Goal: Task Accomplishment & Management: Manage account settings

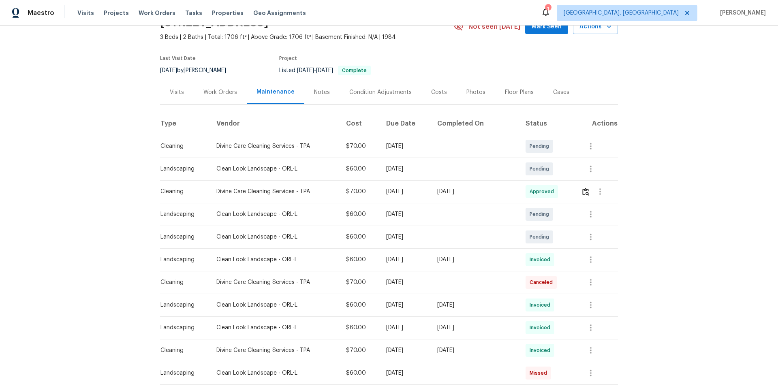
scroll to position [81, 0]
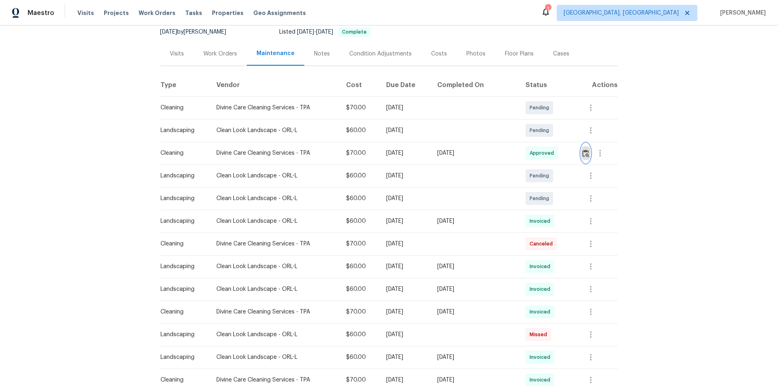
click at [581, 155] on button "button" at bounding box center [585, 153] width 9 height 19
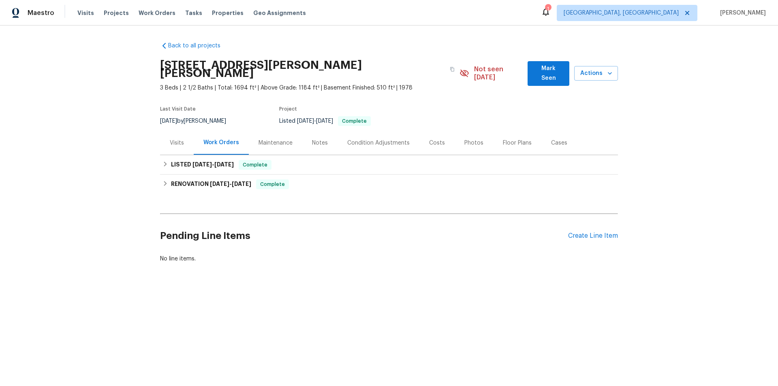
drag, startPoint x: 259, startPoint y: 138, endPoint x: 272, endPoint y: 143, distance: 13.1
click at [262, 139] on div "Maintenance" at bounding box center [276, 143] width 34 height 8
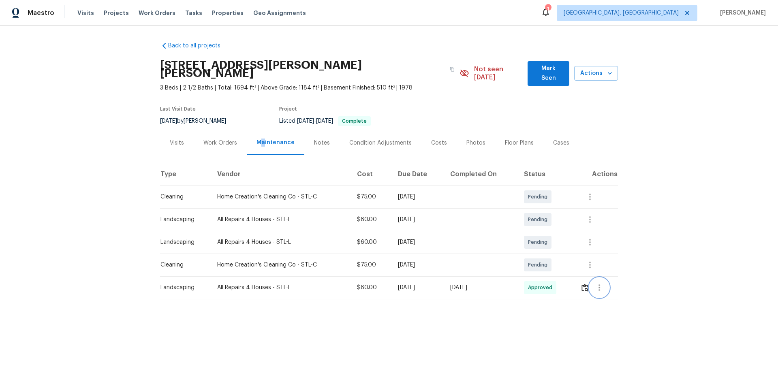
click at [596, 283] on icon "button" at bounding box center [600, 288] width 10 height 10
click at [598, 290] on li "View details" at bounding box center [617, 293] width 57 height 13
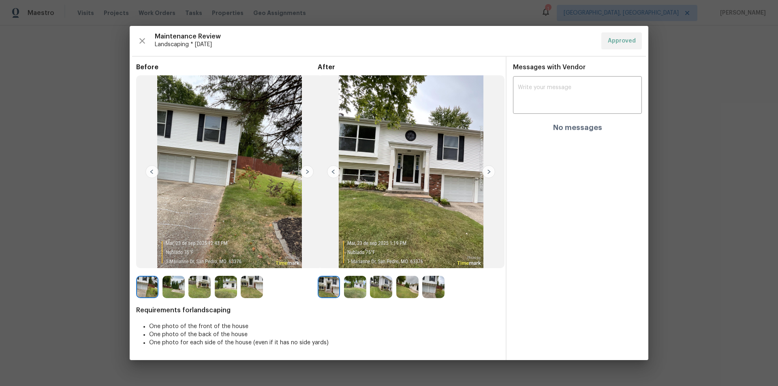
drag, startPoint x: 717, startPoint y: 221, endPoint x: 716, endPoint y: 225, distance: 4.5
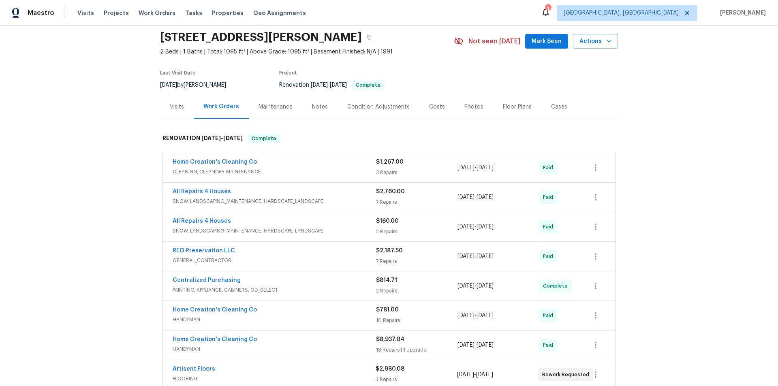
scroll to position [41, 0]
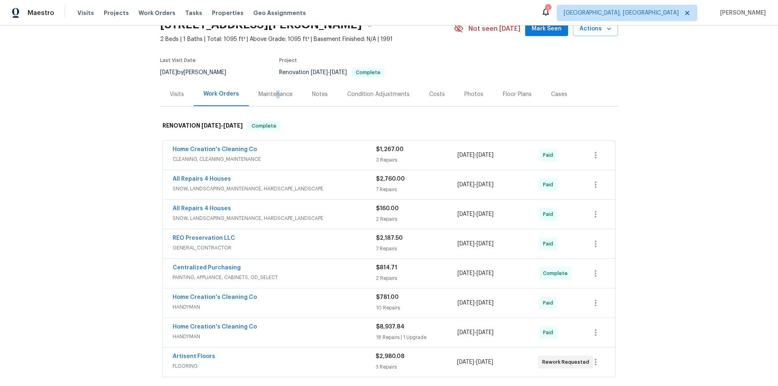
drag, startPoint x: 274, startPoint y: 96, endPoint x: 271, endPoint y: 102, distance: 7.1
click at [272, 96] on div "Maintenance" at bounding box center [276, 94] width 34 height 8
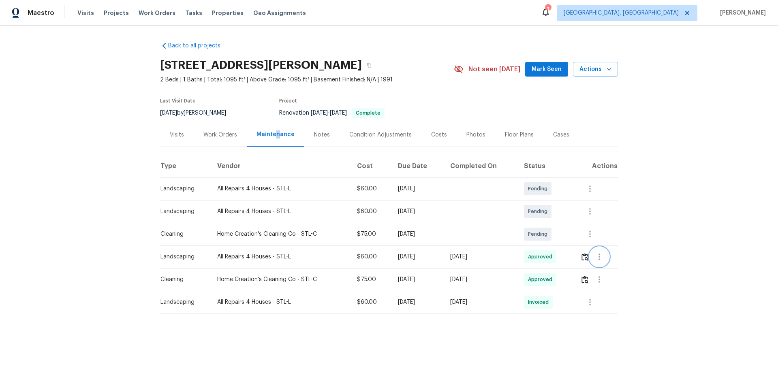
click at [602, 261] on icon "button" at bounding box center [600, 257] width 10 height 10
click at [610, 273] on li "View details" at bounding box center [617, 270] width 57 height 13
